Goal: Information Seeking & Learning: Understand process/instructions

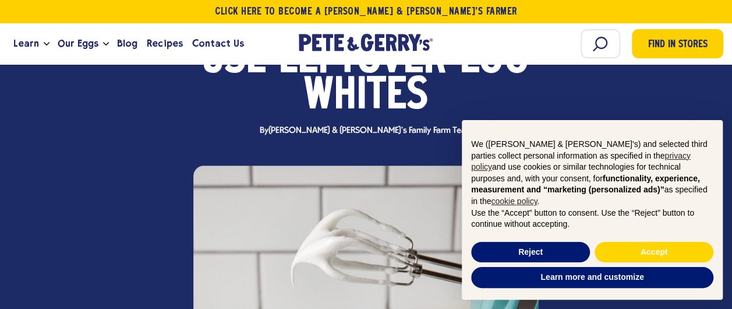
scroll to position [175, 0]
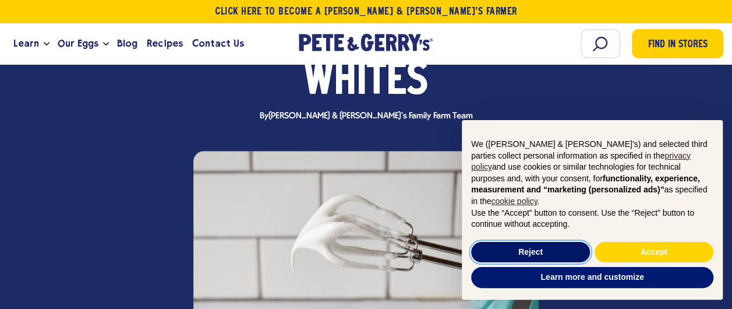
click at [549, 245] on button "Reject" at bounding box center [530, 252] width 119 height 21
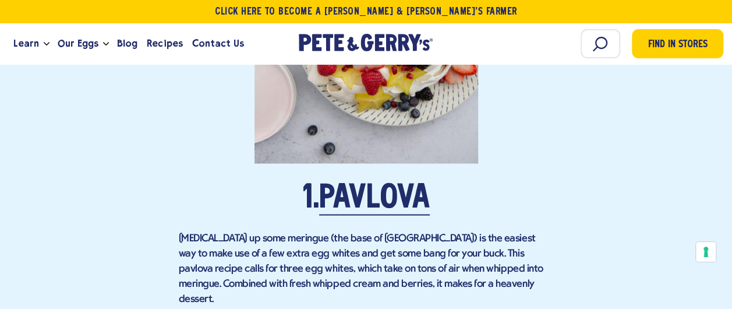
scroll to position [31, 0]
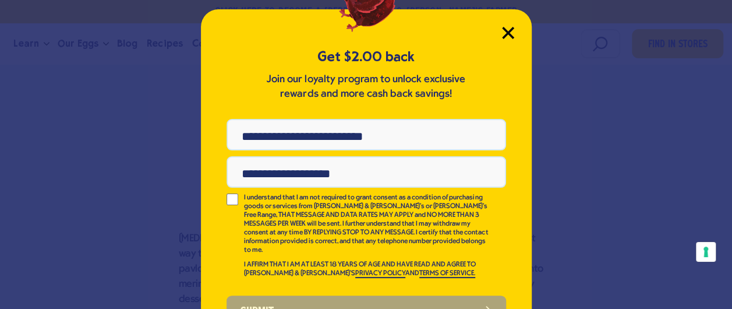
click at [503, 27] on icon "Close Modal" at bounding box center [508, 32] width 10 height 10
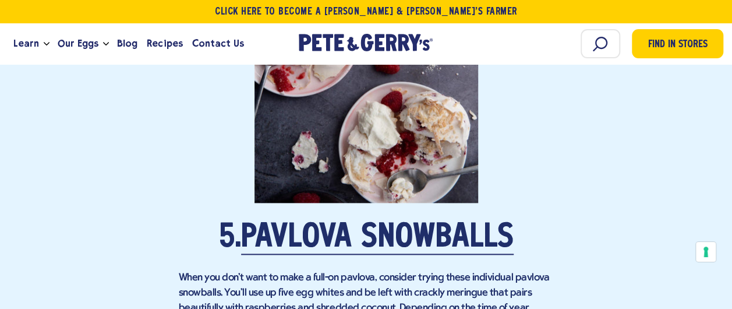
scroll to position [2795, 0]
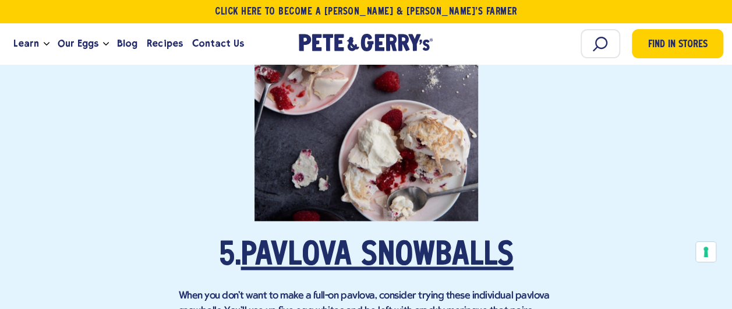
click at [287, 240] on link "Pavlova Snowballs" at bounding box center [377, 256] width 273 height 33
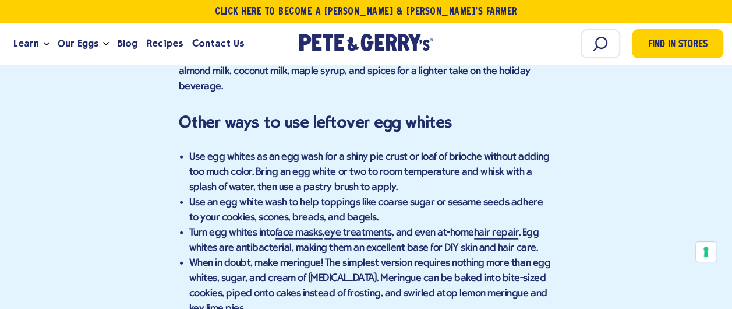
scroll to position [3494, 0]
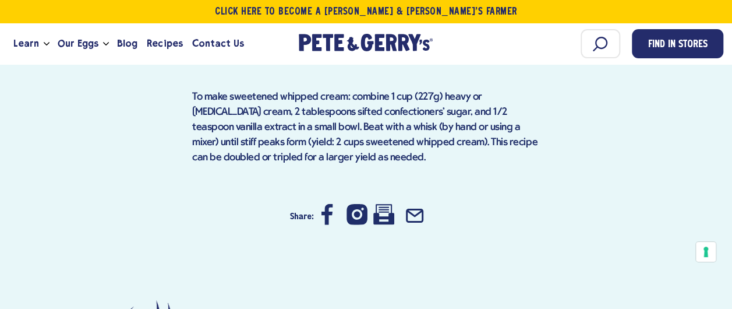
scroll to position [1456, 0]
click at [380, 204] on icon at bounding box center [383, 214] width 21 height 20
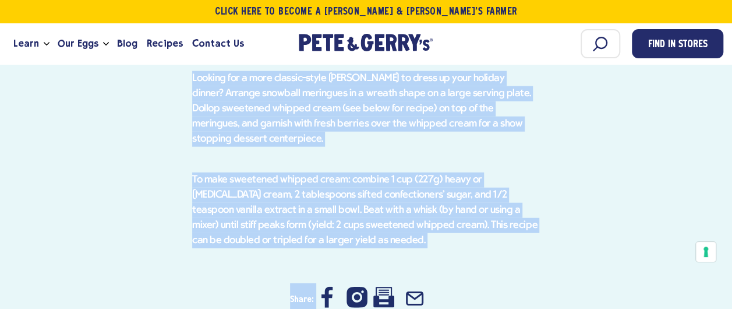
scroll to position [1397, 0]
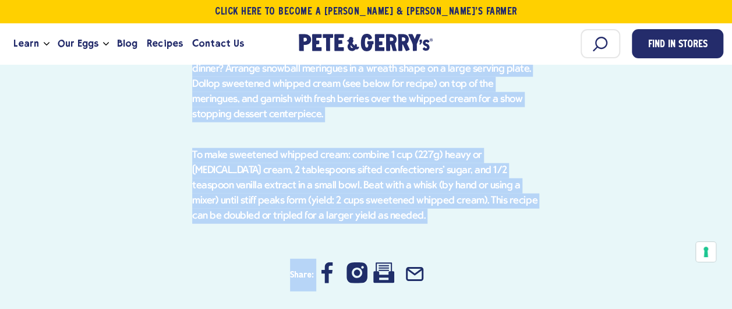
drag, startPoint x: 187, startPoint y: 101, endPoint x: 356, endPoint y: 224, distance: 208.4
copy main "Loremip Dolorsita C Adip elit seddo ei temporinci utlaboree do mag aliquaeni ad…"
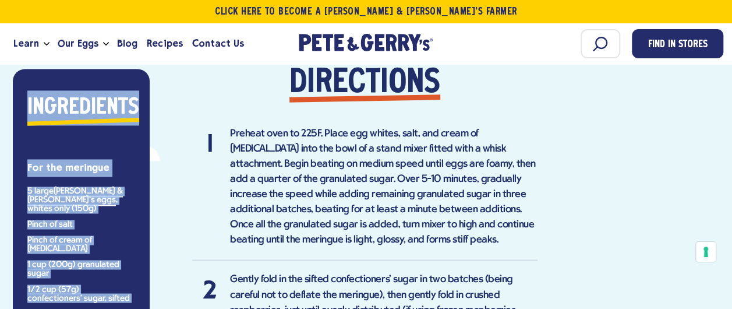
scroll to position [873, 0]
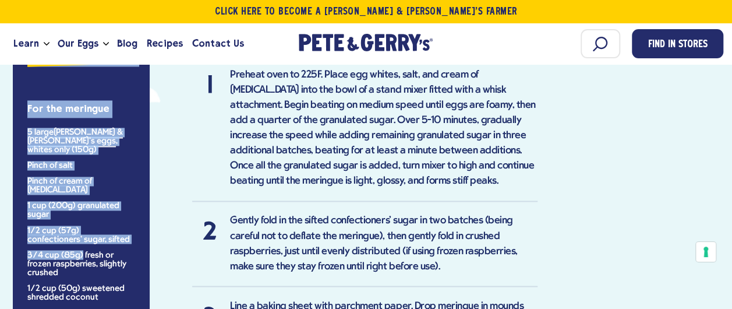
drag, startPoint x: 24, startPoint y: 217, endPoint x: 81, endPoint y: 236, distance: 59.7
click at [81, 236] on div "Ingredients For the meringue 5 large [PERSON_NAME] & [PERSON_NAME]'s eggs , whi…" at bounding box center [81, 166] width 119 height 270
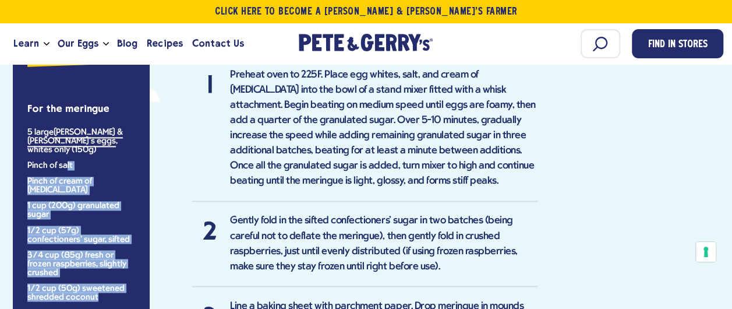
drag, startPoint x: 116, startPoint y: 281, endPoint x: 64, endPoint y: 135, distance: 155.3
click at [67, 144] on ul "5 large [PERSON_NAME] & [PERSON_NAME]'s eggs , whites only (150g) Pinch of salt…" at bounding box center [81, 214] width 108 height 173
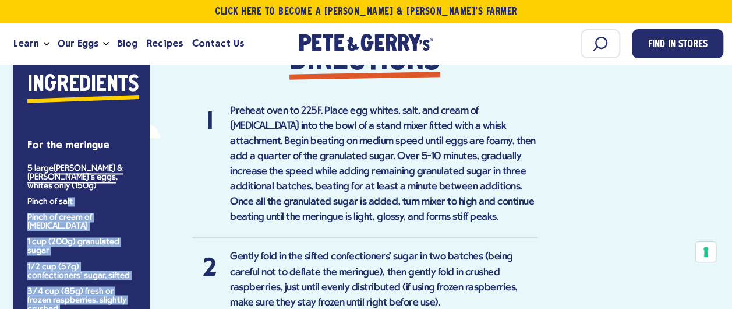
scroll to position [838, 0]
